Goal: Transaction & Acquisition: Purchase product/service

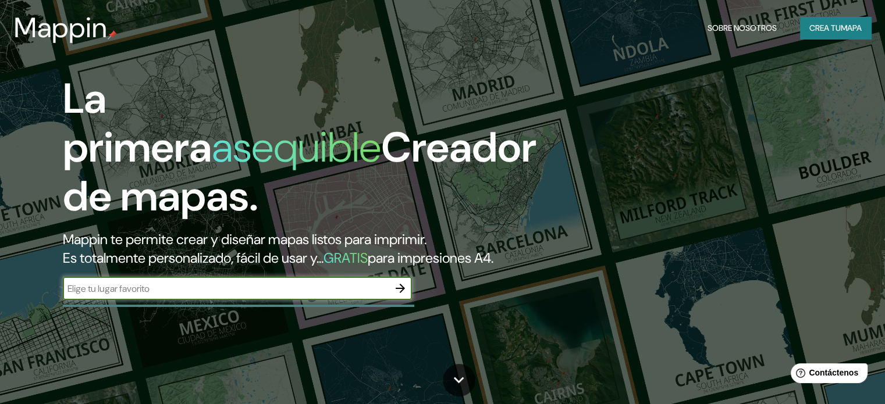
click at [111, 298] on div "​" at bounding box center [237, 288] width 349 height 23
type input "Armenia quindio"
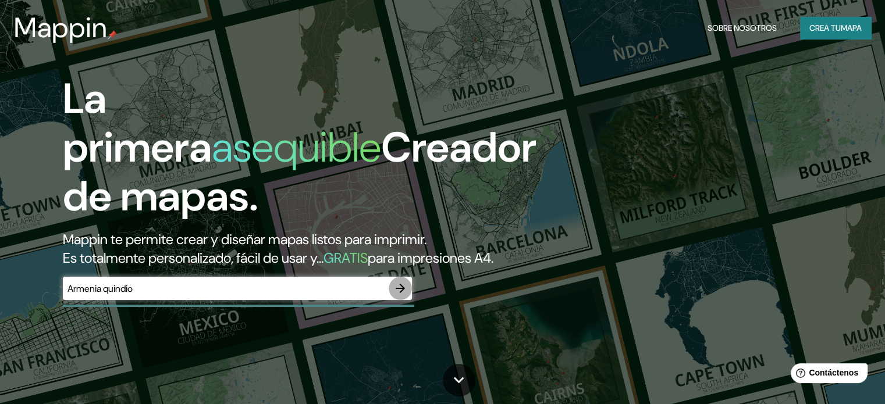
click at [401, 296] on icon "button" at bounding box center [400, 289] width 14 height 14
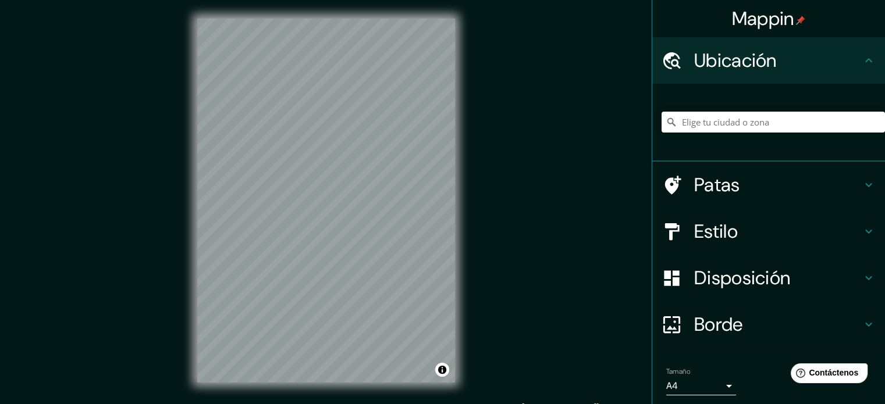
click at [759, 123] on input "Elige tu ciudad o zona" at bounding box center [773, 122] width 223 height 21
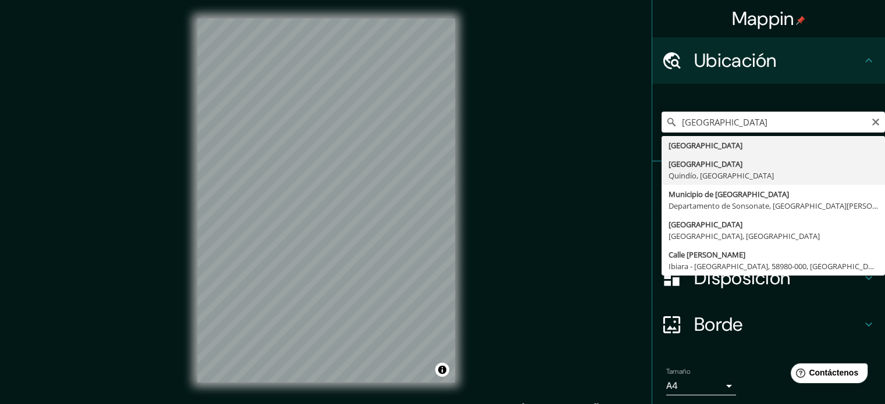
type input "[GEOGRAPHIC_DATA], [GEOGRAPHIC_DATA], [GEOGRAPHIC_DATA]"
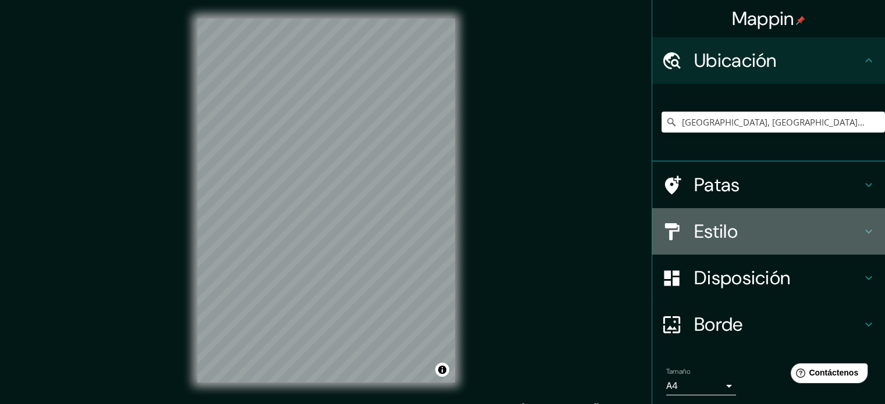
click at [865, 232] on icon at bounding box center [868, 232] width 7 height 4
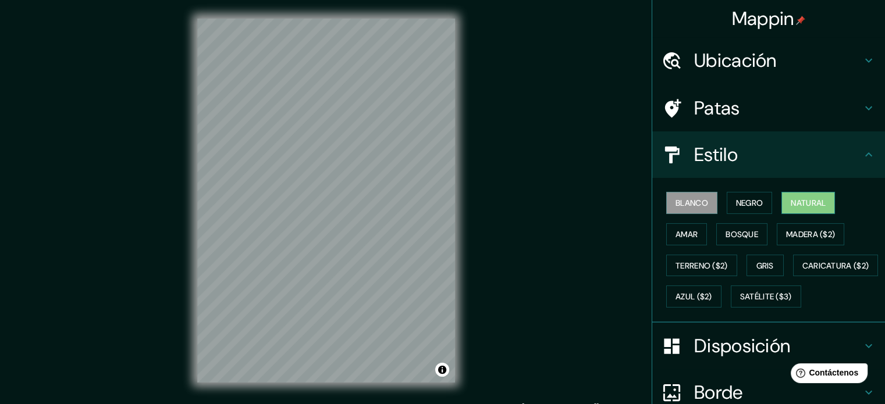
click at [806, 200] on font "Natural" at bounding box center [808, 203] width 35 height 10
click at [680, 234] on font "Amar" at bounding box center [687, 234] width 22 height 10
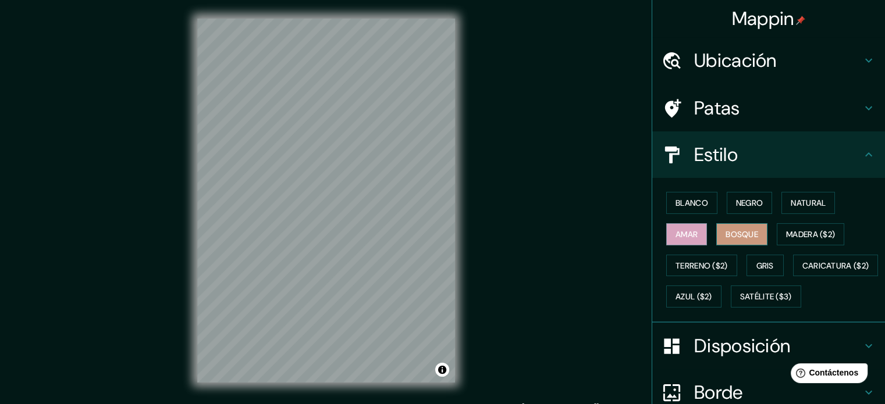
click at [726, 236] on font "Bosque" at bounding box center [742, 234] width 33 height 10
click at [791, 230] on font "Madera ($2)" at bounding box center [810, 234] width 49 height 10
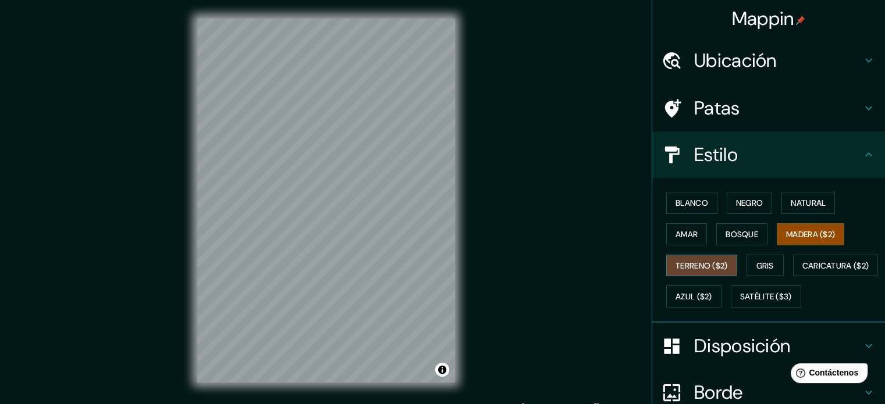
click at [695, 266] on font "Terreno ($2)" at bounding box center [702, 266] width 52 height 10
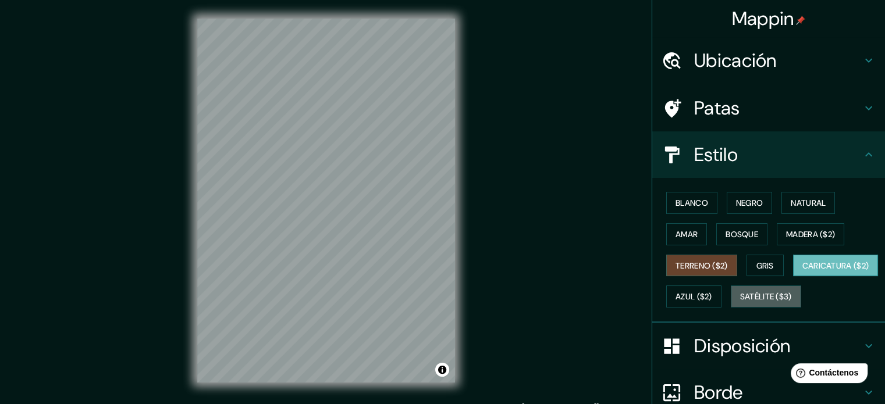
drag, startPoint x: 711, startPoint y: 317, endPoint x: 659, endPoint y: 296, distance: 56.6
click at [731, 308] on button "Satélite ($3)" at bounding box center [766, 297] width 70 height 22
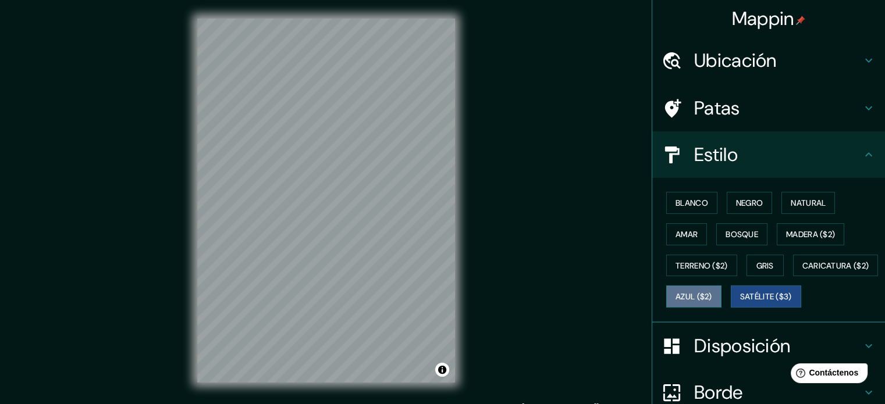
click at [712, 293] on font "Azul ($2)" at bounding box center [694, 297] width 37 height 10
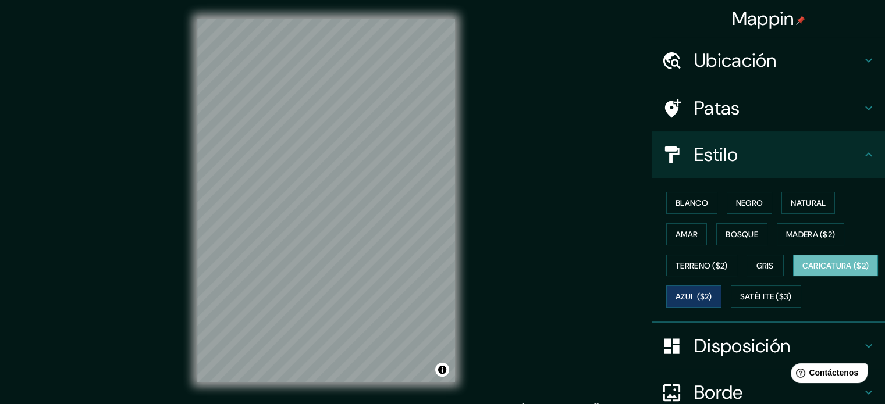
click at [802, 271] on font "Caricatura ($2)" at bounding box center [835, 266] width 67 height 10
click at [684, 267] on font "Terreno ($2)" at bounding box center [702, 266] width 52 height 10
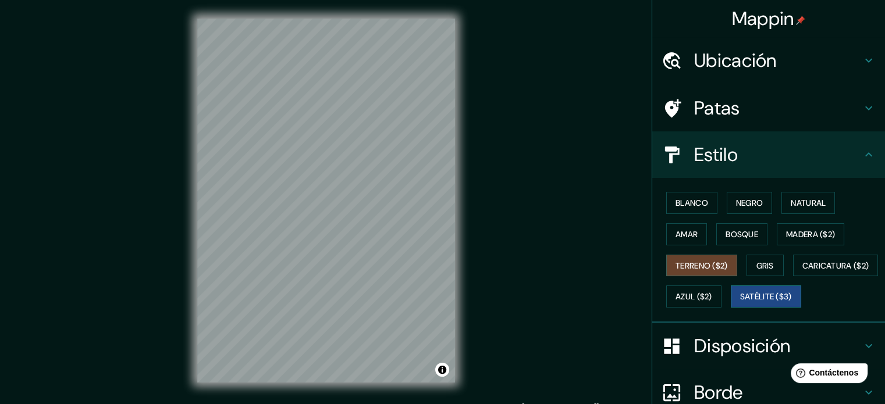
click at [740, 303] on font "Satélite ($3)" at bounding box center [766, 297] width 52 height 10
click at [712, 292] on font "Azul ($2)" at bounding box center [694, 297] width 37 height 10
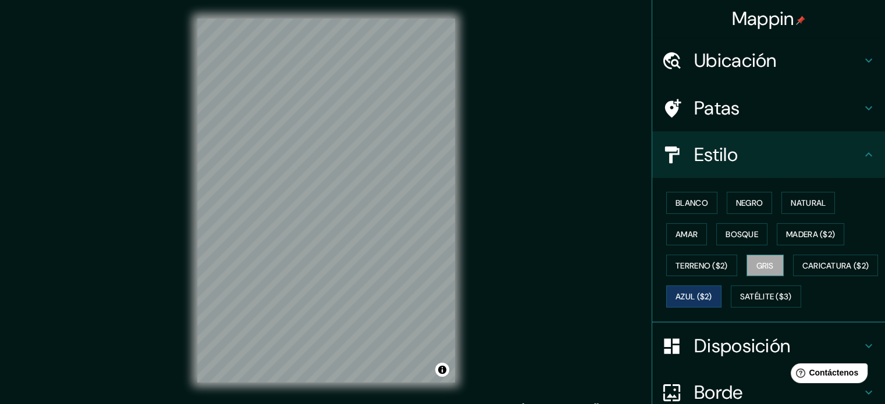
click at [756, 265] on font "Gris" at bounding box center [764, 266] width 17 height 10
click at [708, 262] on font "Terreno ($2)" at bounding box center [702, 266] width 52 height 10
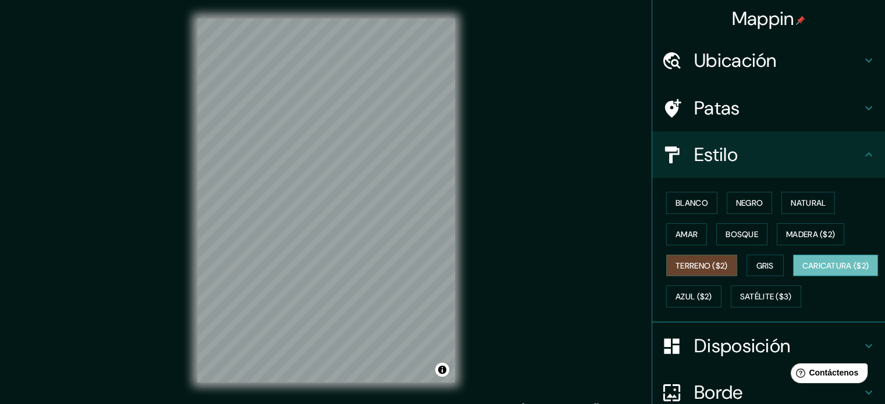
click at [802, 273] on font "Caricatura ($2)" at bounding box center [835, 265] width 67 height 15
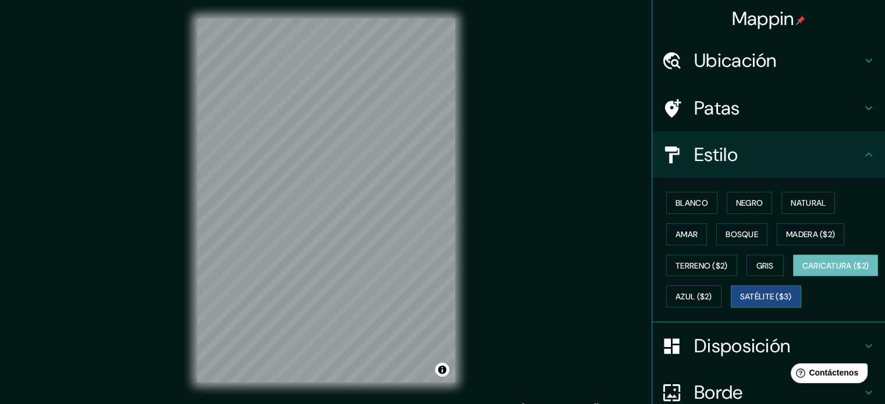
click at [740, 303] on font "Satélite ($3)" at bounding box center [766, 297] width 52 height 10
click at [181, 218] on div "© Mapbox © OpenStreetMap Improve this map © Maxar" at bounding box center [326, 200] width 295 height 401
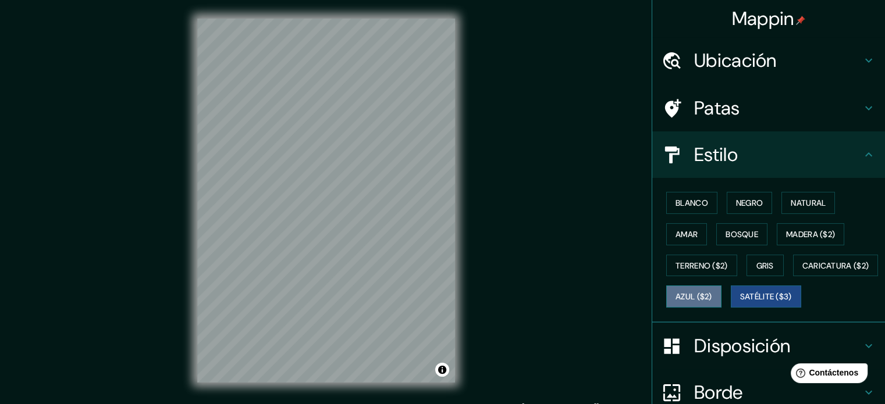
click at [712, 297] on font "Azul ($2)" at bounding box center [694, 297] width 37 height 10
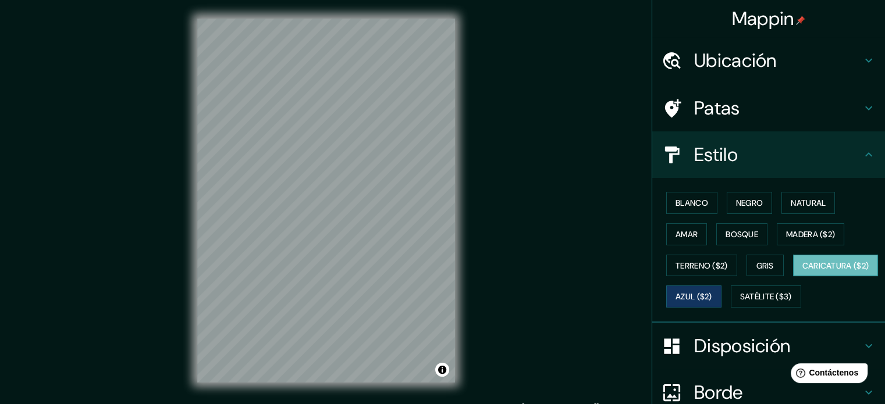
click at [793, 277] on button "Caricatura ($2)" at bounding box center [836, 266] width 86 height 22
click at [468, 251] on div "© Mapbox © OpenStreetMap Improve this map" at bounding box center [326, 200] width 295 height 401
click at [740, 303] on font "Satélite ($3)" at bounding box center [766, 297] width 52 height 10
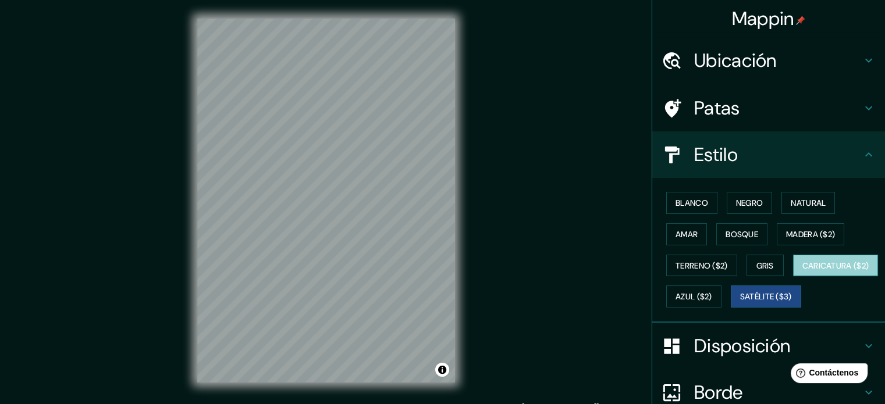
click at [802, 271] on font "Caricatura ($2)" at bounding box center [835, 266] width 67 height 10
drag, startPoint x: 688, startPoint y: 331, endPoint x: 687, endPoint y: 324, distance: 7.1
click at [740, 303] on font "Satélite ($3)" at bounding box center [766, 297] width 52 height 10
click at [793, 277] on button "Caricatura ($2)" at bounding box center [836, 266] width 86 height 22
click at [492, 404] on html "Mappin Ubicación Armenia, Quindío, Colombia Patas Estilo Blanco Negro Natural A…" at bounding box center [442, 202] width 885 height 404
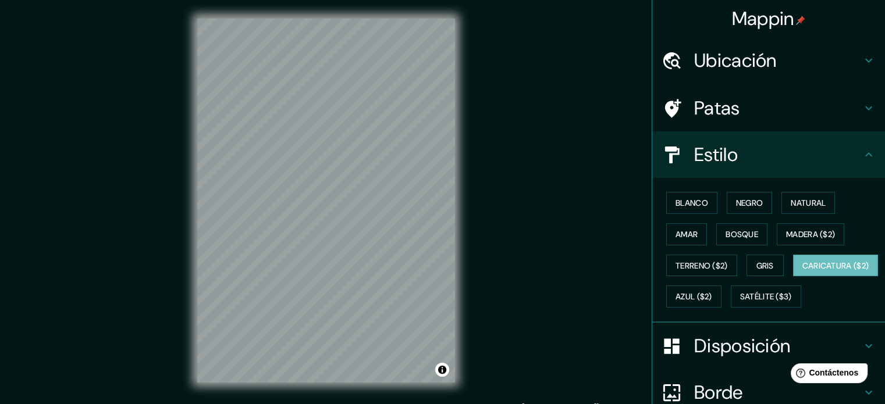
click at [528, 400] on div "Mappin Ubicación Armenia, Quindío, Colombia Patas Estilo Blanco Negro Natural A…" at bounding box center [442, 210] width 885 height 420
click at [680, 196] on font "Blanco" at bounding box center [692, 203] width 33 height 15
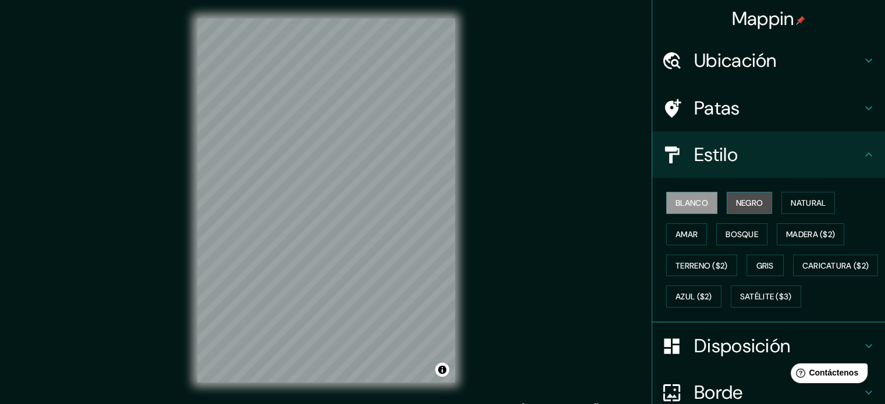
click at [737, 205] on font "Negro" at bounding box center [749, 203] width 27 height 10
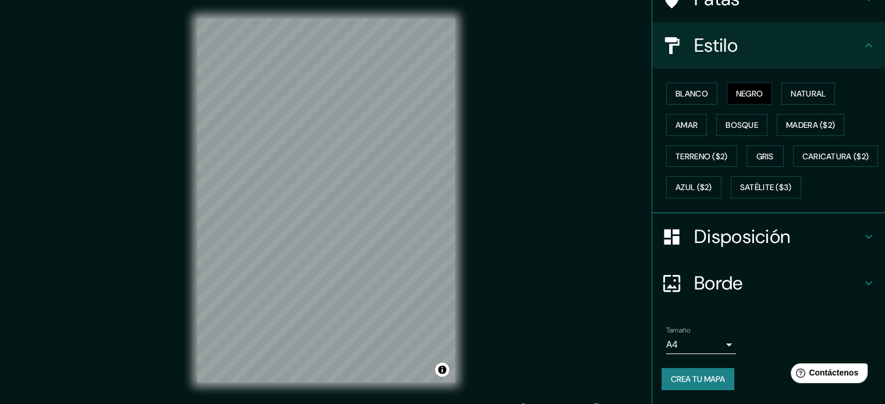
scroll to position [137, 0]
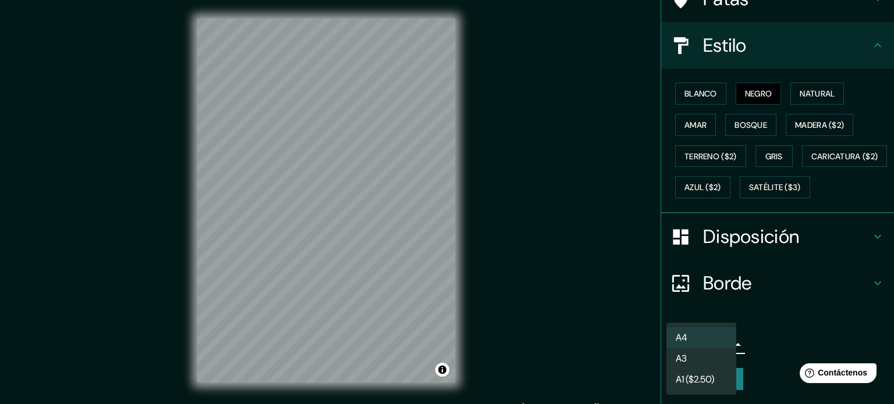
click at [717, 337] on body "Mappin Ubicación Armenia, Quindío, Colombia Patas Estilo Blanco Negro Natural A…" at bounding box center [447, 202] width 894 height 404
click at [699, 362] on li "A3" at bounding box center [701, 360] width 70 height 22
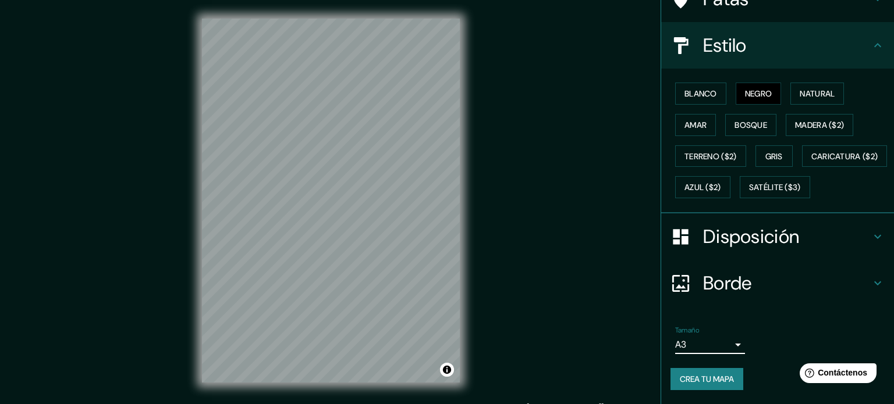
click at [711, 347] on body "Mappin Ubicación Armenia, Quindío, Colombia Patas Estilo Blanco Negro Natural A…" at bounding box center [447, 202] width 894 height 404
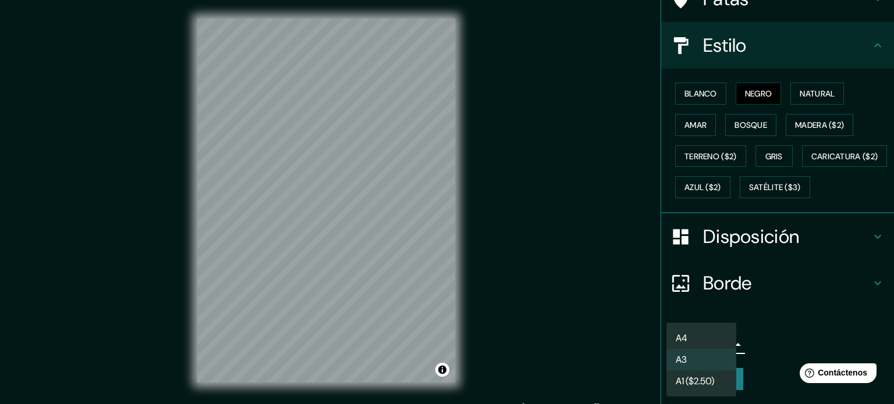
click at [697, 376] on font "A1 ($2.50)" at bounding box center [695, 381] width 38 height 12
type input "a3"
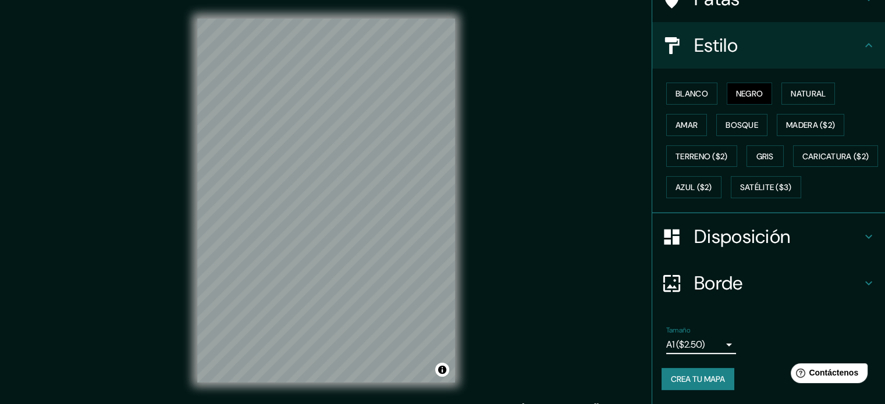
click at [698, 375] on font "Crea tu mapa" at bounding box center [698, 379] width 54 height 10
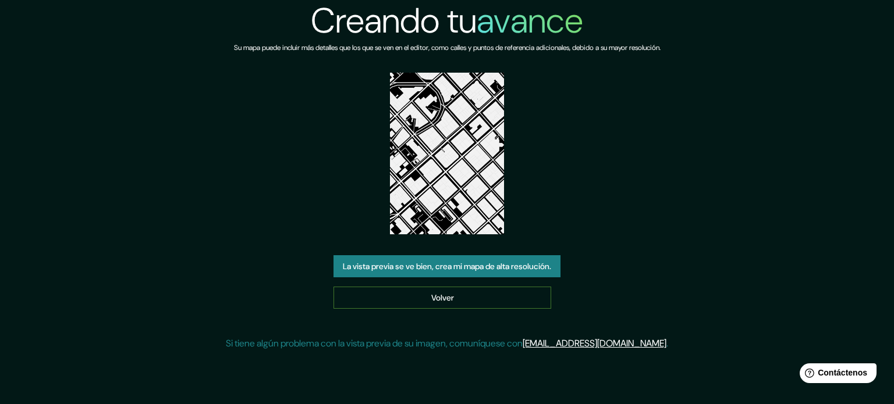
click at [421, 301] on link "Volver" at bounding box center [442, 298] width 218 height 22
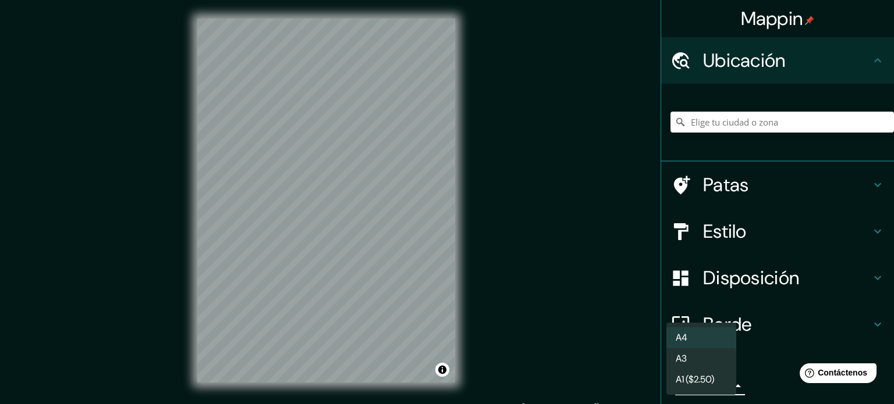
click at [708, 389] on body "Mappin Ubicación Patas Estilo Disposición Borde Elige un borde. Consejo : puede…" at bounding box center [447, 202] width 894 height 404
click at [708, 364] on li "A3" at bounding box center [701, 360] width 70 height 22
type input "a4"
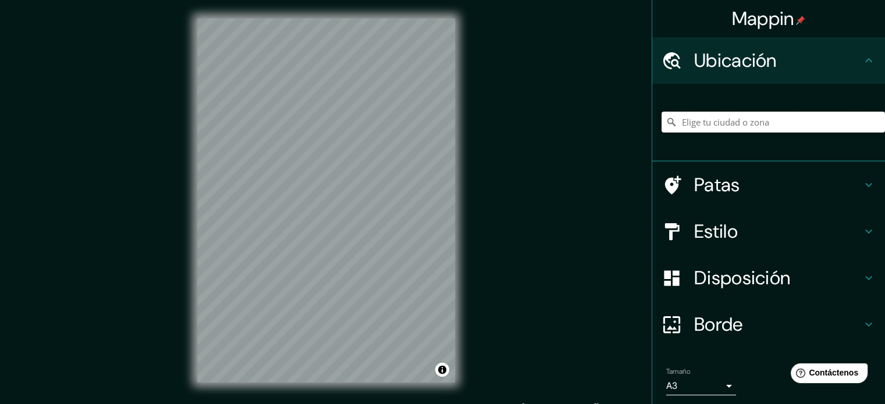
click at [729, 117] on input "Elige tu ciudad o zona" at bounding box center [773, 122] width 223 height 21
click at [724, 123] on input "Elige tu ciudad o zona" at bounding box center [773, 122] width 223 height 21
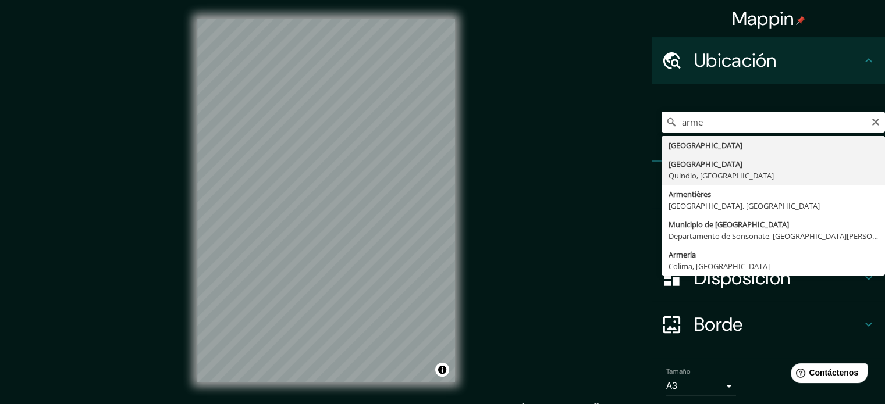
type input "[GEOGRAPHIC_DATA], [GEOGRAPHIC_DATA], [GEOGRAPHIC_DATA]"
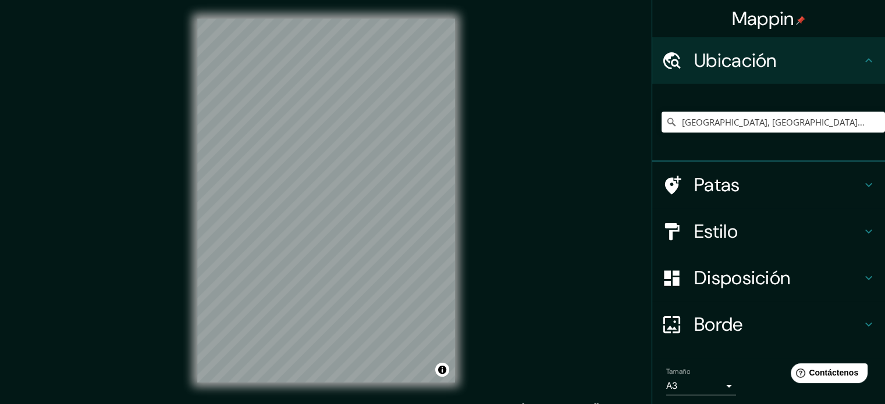
click at [752, 224] on h4 "Estilo" at bounding box center [778, 231] width 168 height 23
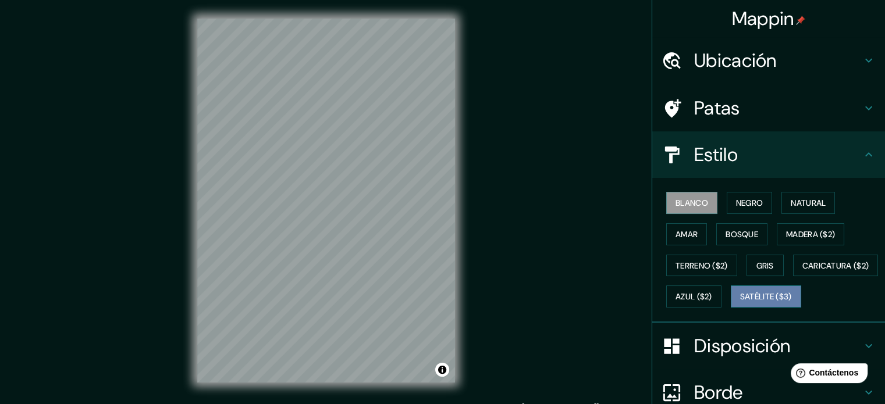
click at [740, 303] on font "Satélite ($3)" at bounding box center [766, 297] width 52 height 10
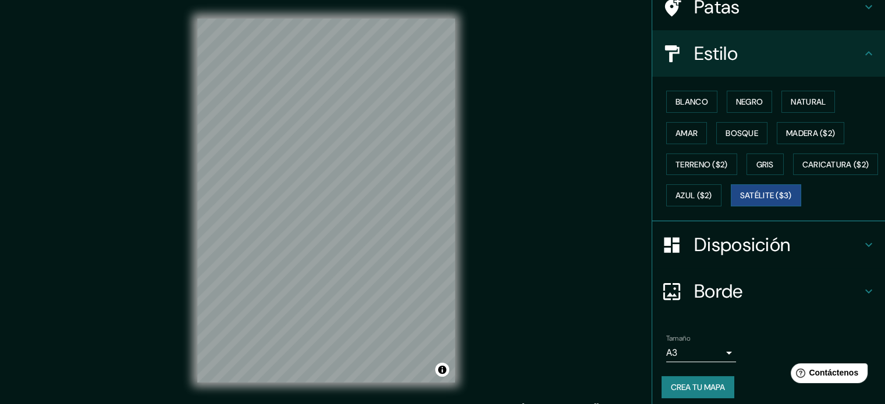
scroll to position [137, 0]
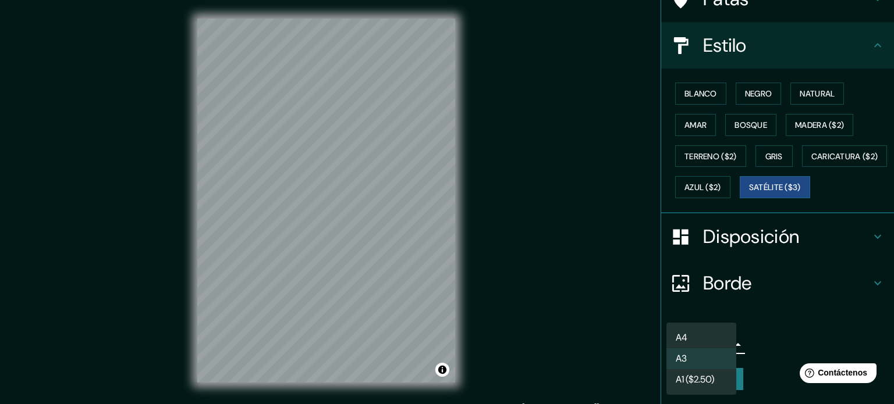
click at [717, 339] on body "Mappin Ubicación [GEOGRAPHIC_DATA], [GEOGRAPHIC_DATA], [GEOGRAPHIC_DATA] Patas …" at bounding box center [447, 202] width 894 height 404
drag, startPoint x: 699, startPoint y: 359, endPoint x: 701, endPoint y: 353, distance: 5.9
click at [699, 357] on li "A3" at bounding box center [701, 360] width 70 height 22
drag, startPoint x: 702, startPoint y: 344, endPoint x: 702, endPoint y: 360, distance: 15.7
click at [703, 351] on body "Mappin Ubicación [GEOGRAPHIC_DATA], [GEOGRAPHIC_DATA], [GEOGRAPHIC_DATA] Patas …" at bounding box center [447, 202] width 894 height 404
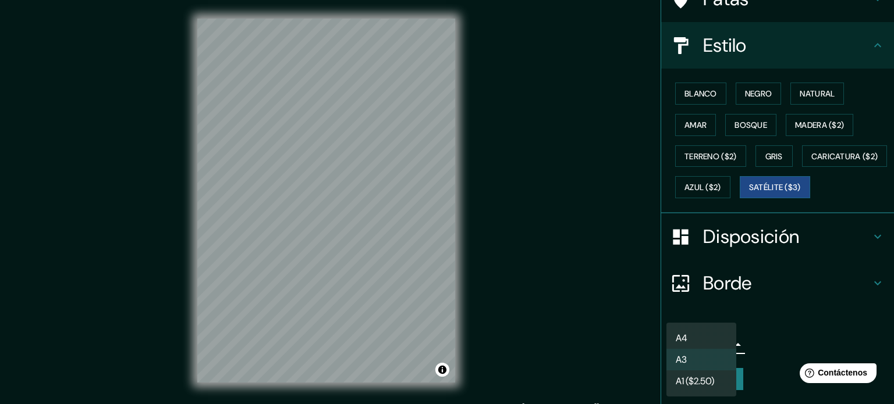
click at [694, 376] on font "A1 ($2.50)" at bounding box center [695, 381] width 38 height 15
click at [713, 338] on body "Mappin Ubicación [GEOGRAPHIC_DATA], [GEOGRAPHIC_DATA], [GEOGRAPHIC_DATA] Patas …" at bounding box center [447, 202] width 894 height 404
click at [712, 330] on li "A4" at bounding box center [701, 339] width 70 height 22
type input "single"
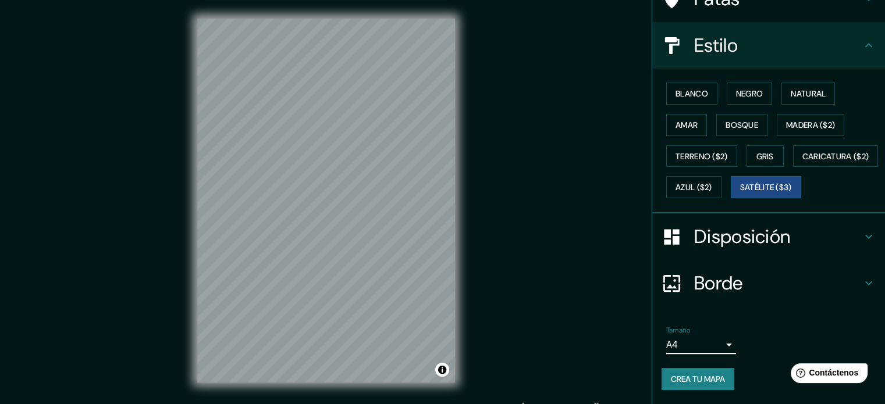
click at [786, 285] on h4 "Borde" at bounding box center [778, 283] width 168 height 23
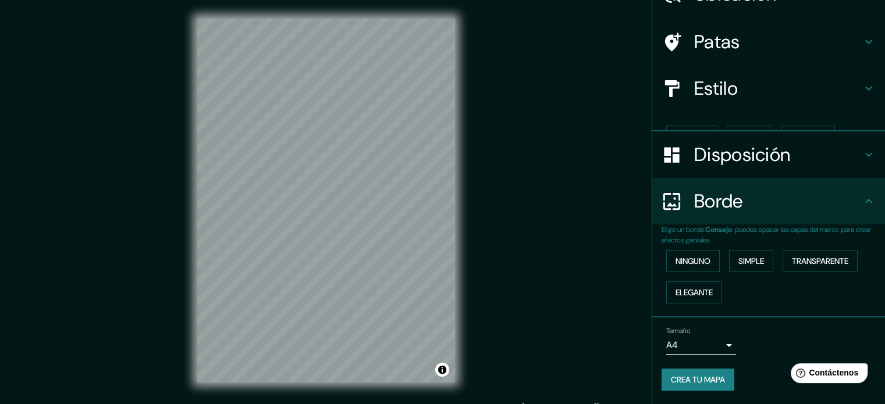
scroll to position [47, 0]
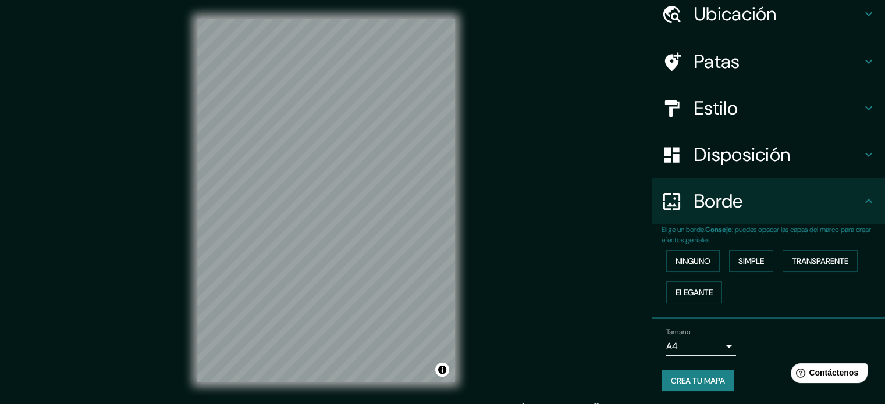
click at [758, 339] on div "Tamaño A4 single" at bounding box center [769, 342] width 214 height 37
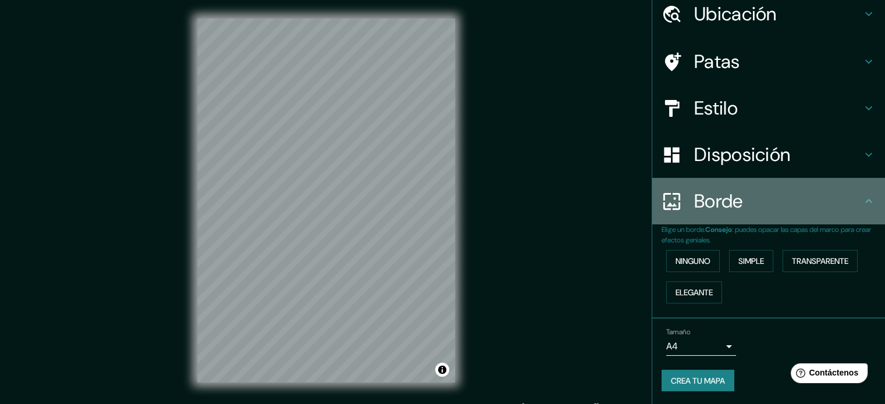
drag, startPoint x: 859, startPoint y: 205, endPoint x: 844, endPoint y: 214, distance: 17.8
click at [862, 207] on icon at bounding box center [869, 201] width 14 height 14
click at [852, 208] on div "Borde" at bounding box center [768, 201] width 233 height 47
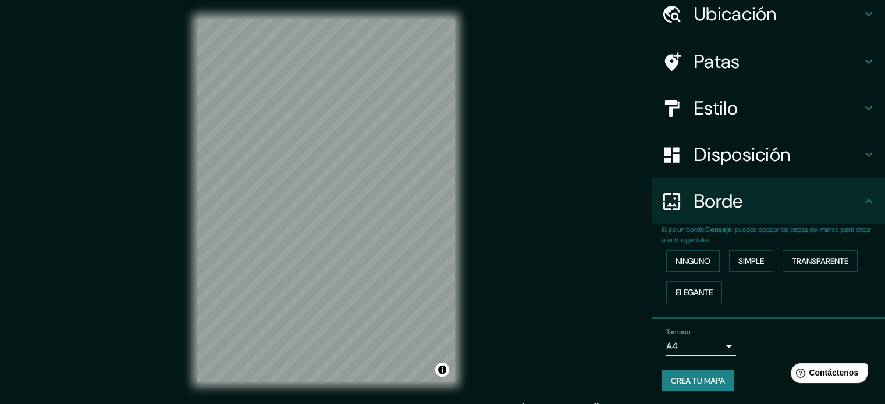
drag, startPoint x: 778, startPoint y: 350, endPoint x: 777, endPoint y: 325, distance: 25.0
click at [774, 353] on div "Tamaño A4 single" at bounding box center [769, 342] width 214 height 37
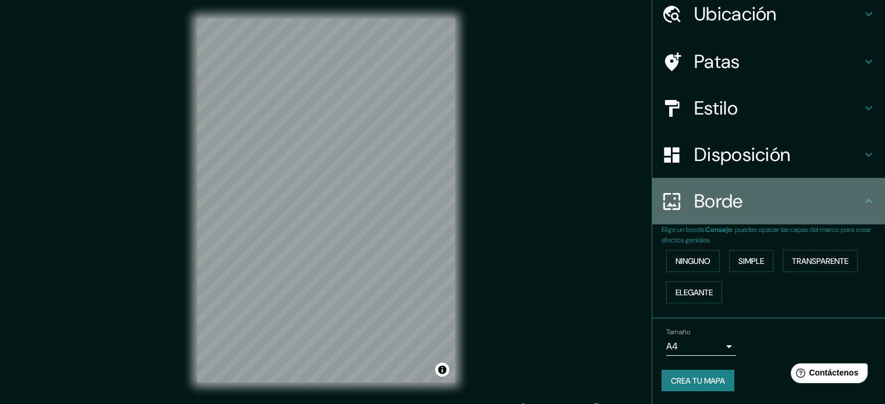
click at [850, 211] on h4 "Borde" at bounding box center [778, 201] width 168 height 23
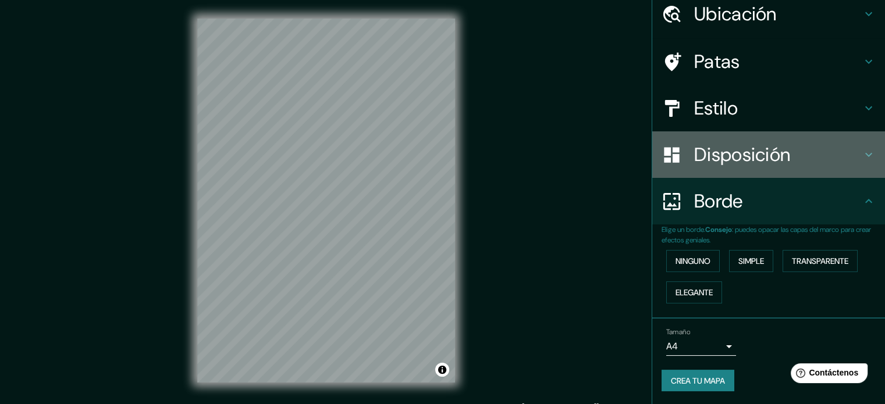
click at [848, 160] on h4 "Disposición" at bounding box center [778, 154] width 168 height 23
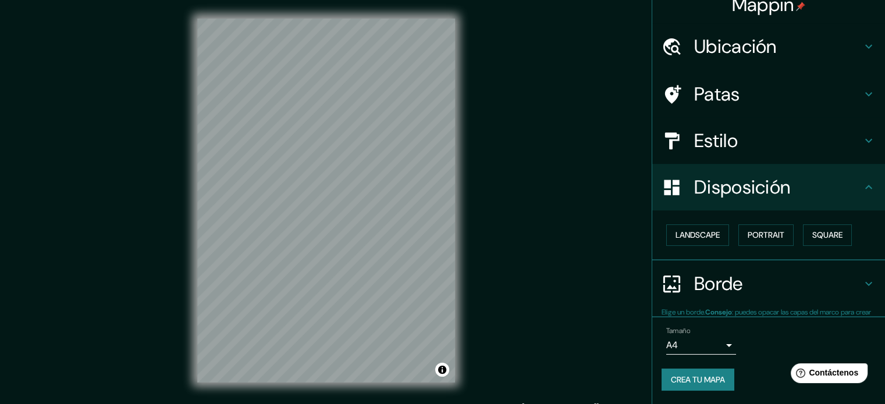
scroll to position [14, 0]
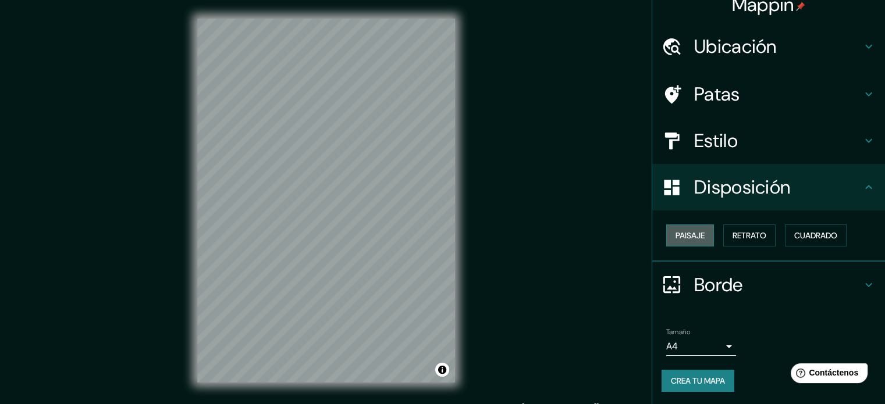
click at [688, 232] on font "Paisaje" at bounding box center [690, 235] width 29 height 10
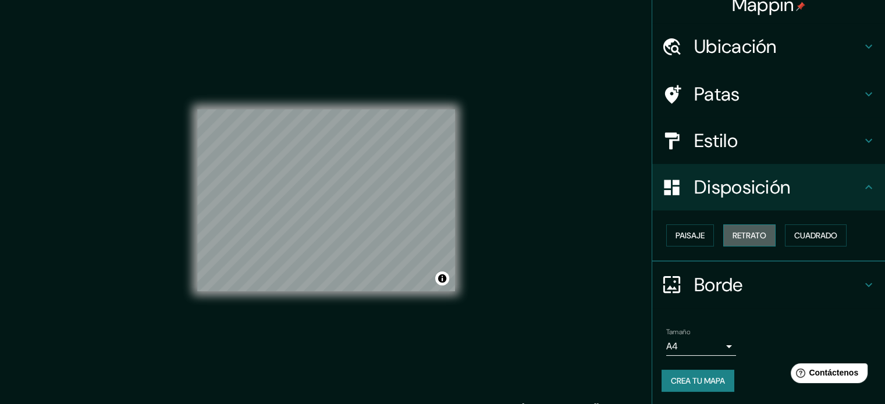
click at [734, 235] on font "Retrato" at bounding box center [750, 235] width 34 height 10
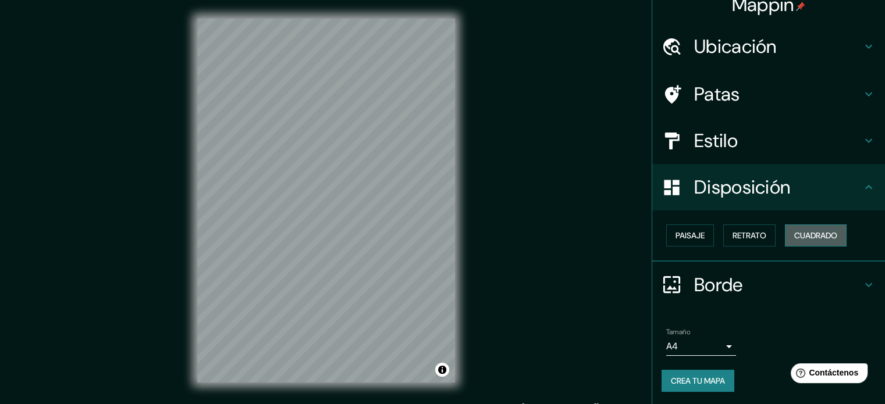
click at [802, 236] on font "Cuadrado" at bounding box center [815, 235] width 43 height 10
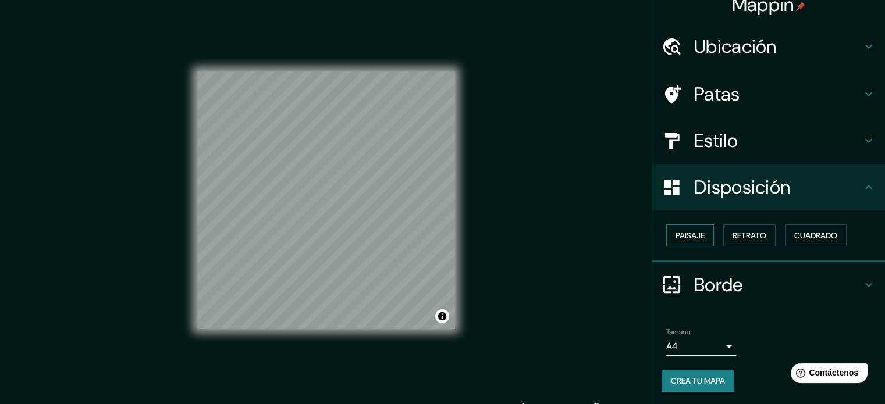
click at [666, 233] on button "Paisaje" at bounding box center [690, 236] width 48 height 22
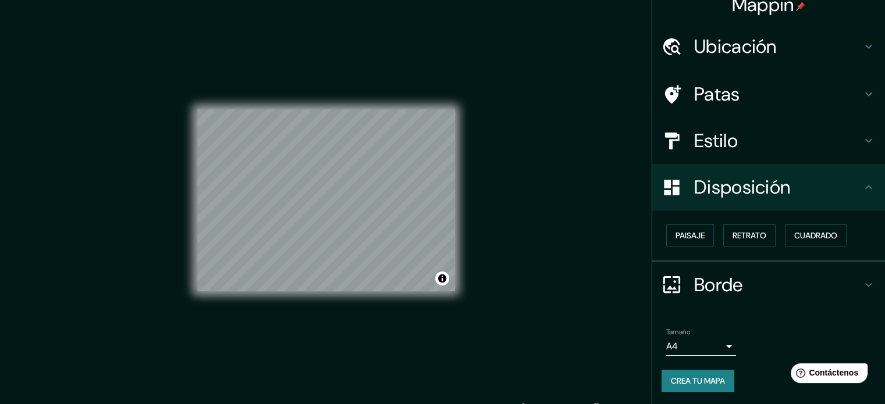
click at [847, 143] on h4 "Estilo" at bounding box center [778, 140] width 168 height 23
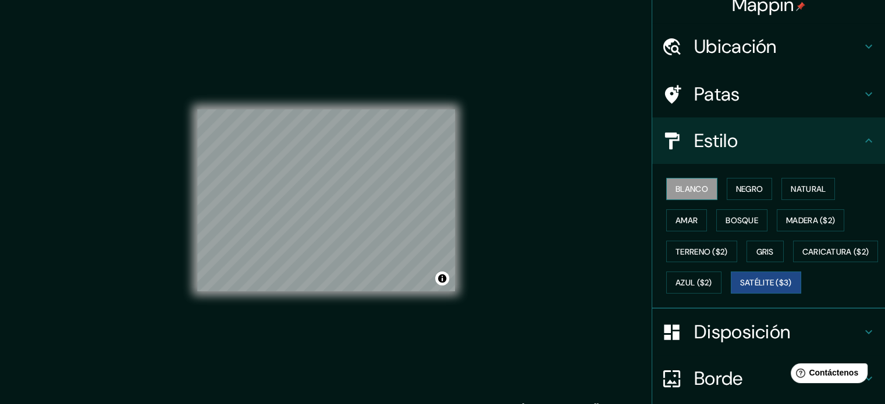
click at [685, 187] on font "Blanco" at bounding box center [692, 189] width 33 height 10
click at [736, 189] on font "Negro" at bounding box center [749, 189] width 27 height 10
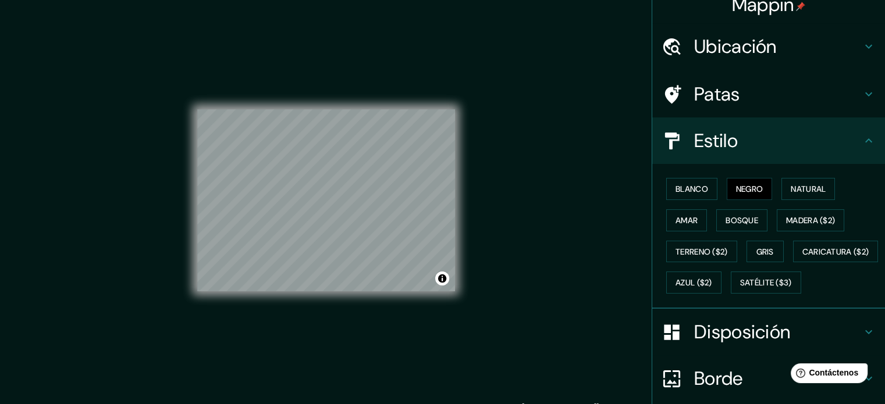
click at [393, 292] on div "© Mapbox © OpenStreetMap Improve this map" at bounding box center [326, 201] width 258 height 364
click at [740, 290] on font "Satélite ($3)" at bounding box center [766, 282] width 52 height 15
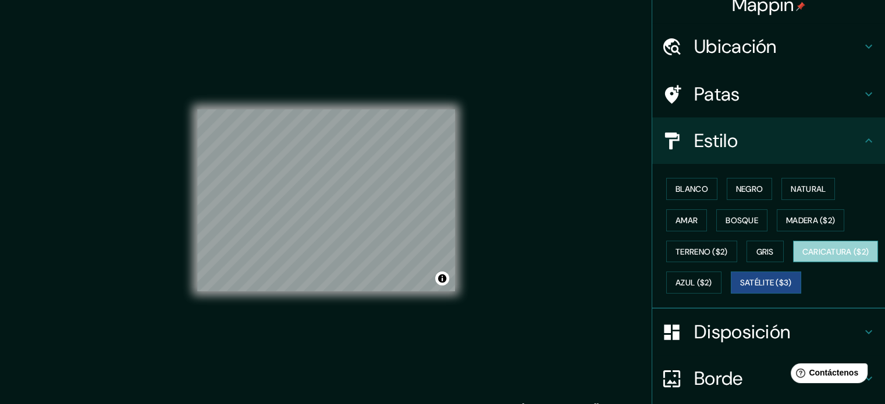
click at [802, 257] on font "Caricatura ($2)" at bounding box center [835, 252] width 67 height 10
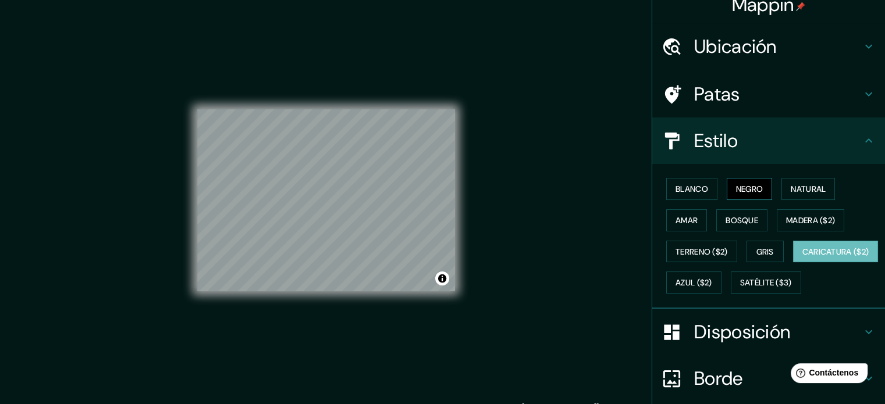
click at [740, 184] on font "Negro" at bounding box center [749, 189] width 27 height 10
click at [347, 307] on div "© Mapbox © OpenStreetMap Improve this map" at bounding box center [326, 201] width 258 height 364
click at [811, 183] on font "Natural" at bounding box center [808, 189] width 35 height 15
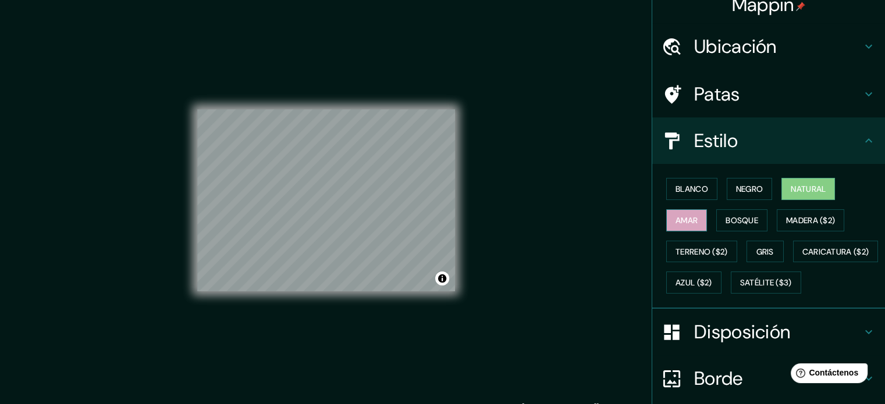
click at [666, 222] on button "Amar" at bounding box center [686, 220] width 41 height 22
click at [742, 191] on font "Negro" at bounding box center [749, 189] width 27 height 10
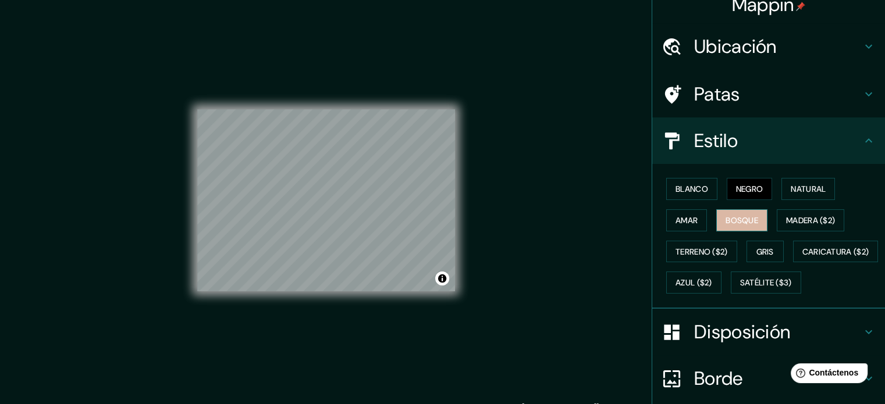
click at [728, 225] on font "Bosque" at bounding box center [742, 220] width 33 height 15
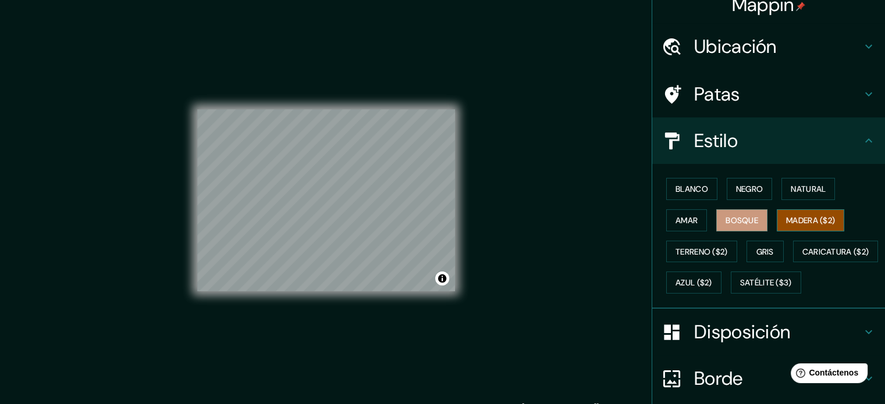
click at [813, 219] on font "Madera ($2)" at bounding box center [810, 220] width 49 height 10
click at [685, 248] on font "Terreno ($2)" at bounding box center [702, 252] width 52 height 10
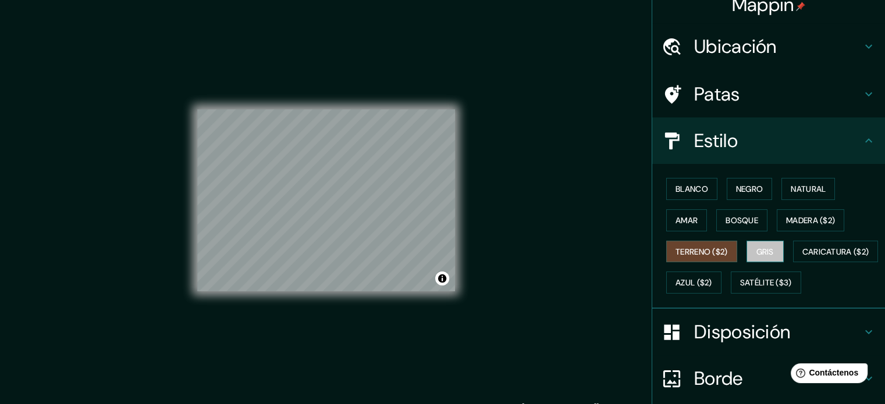
click at [756, 255] on font "Gris" at bounding box center [764, 252] width 17 height 10
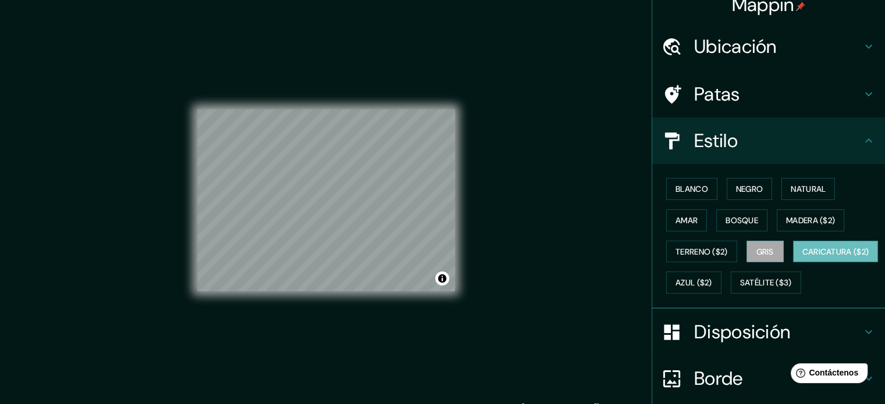
click at [802, 257] on font "Caricatura ($2)" at bounding box center [835, 252] width 67 height 10
click at [768, 249] on font "Gris" at bounding box center [764, 252] width 17 height 10
click at [712, 285] on font "Azul ($2)" at bounding box center [694, 283] width 37 height 10
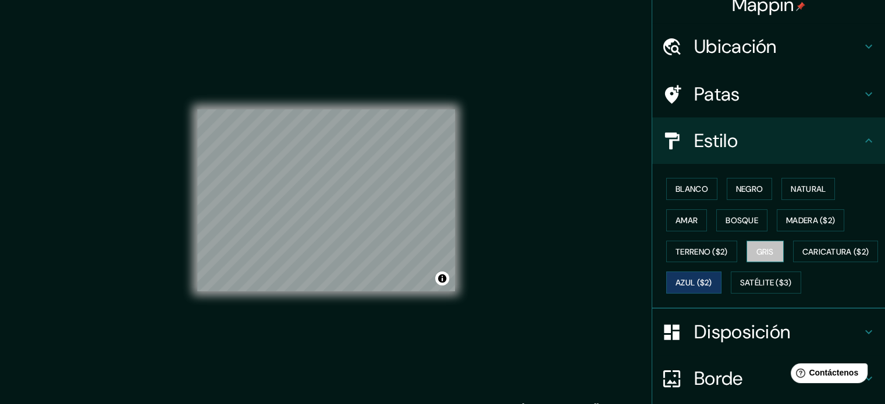
click at [763, 254] on font "Gris" at bounding box center [764, 252] width 17 height 10
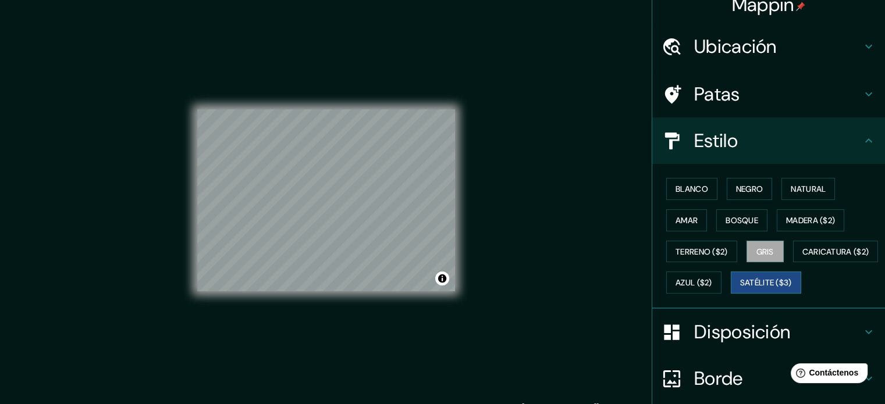
click at [740, 289] on font "Satélite ($3)" at bounding box center [766, 283] width 52 height 10
click at [747, 253] on button "Gris" at bounding box center [765, 252] width 37 height 22
